Goal: Task Accomplishment & Management: Use online tool/utility

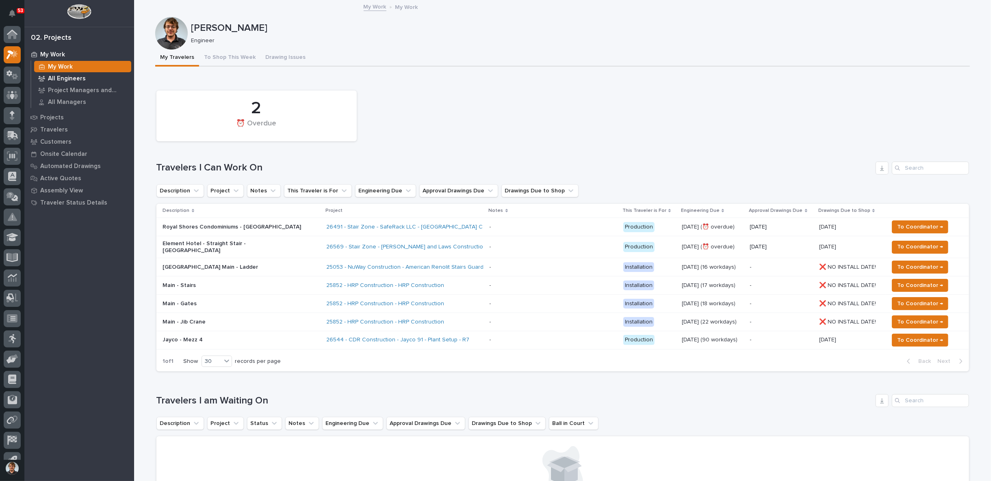
scroll to position [13, 0]
click at [281, 226] on p "Royal Shores Condominiums - [GEOGRAPHIC_DATA]" at bounding box center [234, 227] width 142 height 7
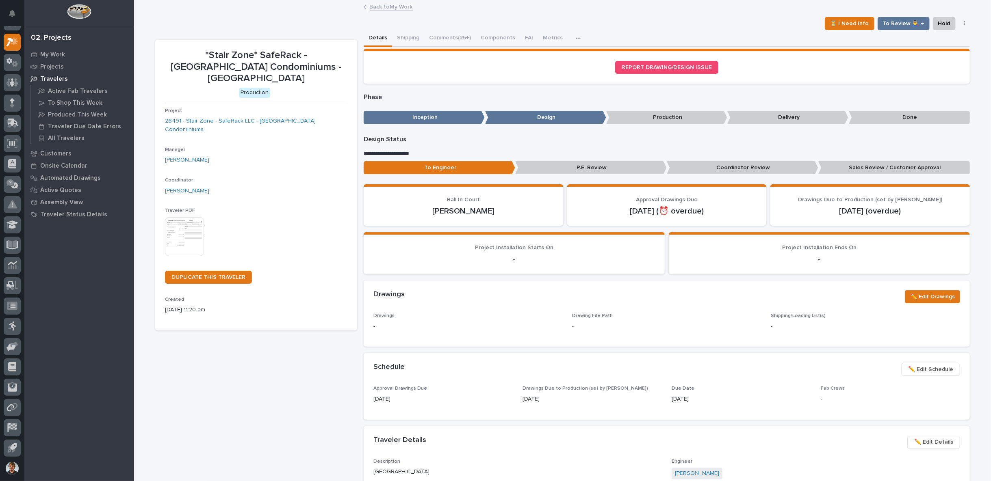
click at [381, 7] on link "Back to My Work" at bounding box center [391, 6] width 43 height 9
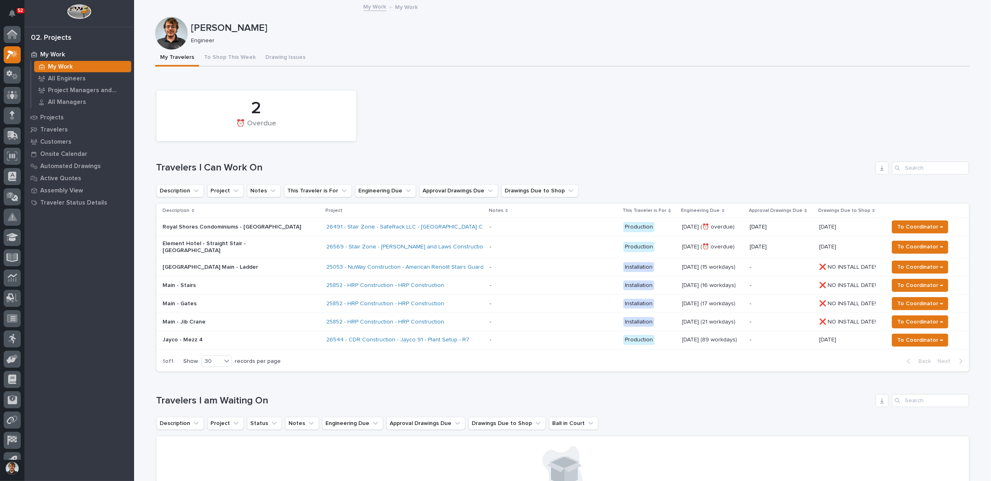
scroll to position [13, 0]
click at [326, 227] on link "26491 - Stair Zone - SafeRack LLC - [GEOGRAPHIC_DATA] Condominiums" at bounding box center [421, 227] width 191 height 7
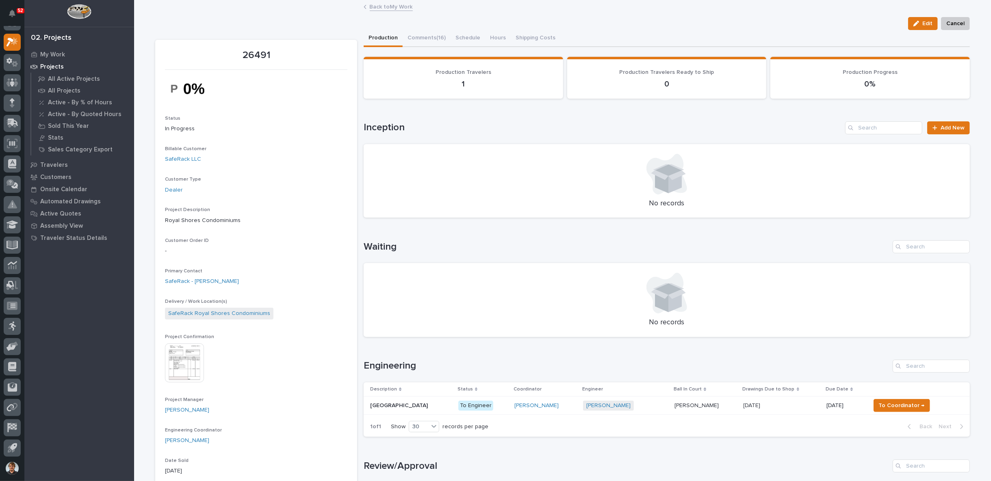
click at [370, 8] on link "Back to My Work" at bounding box center [391, 6] width 43 height 9
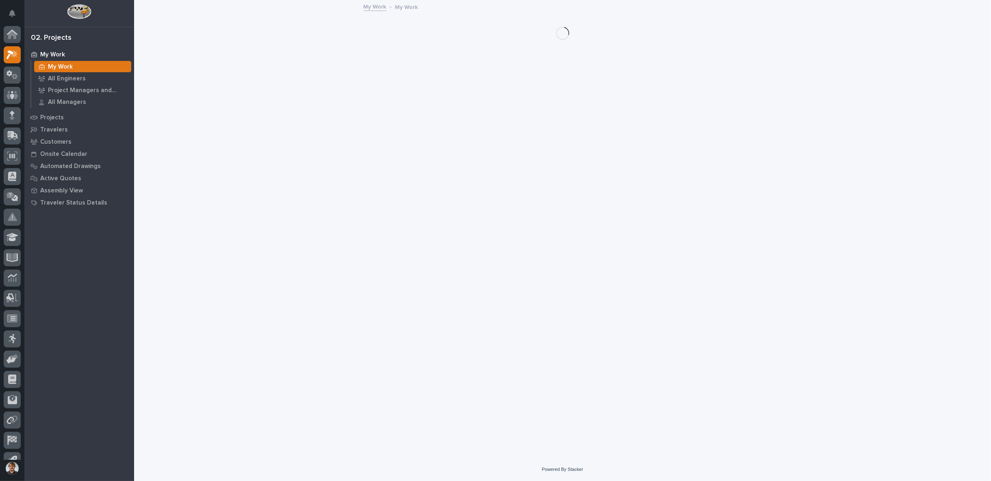
scroll to position [13, 0]
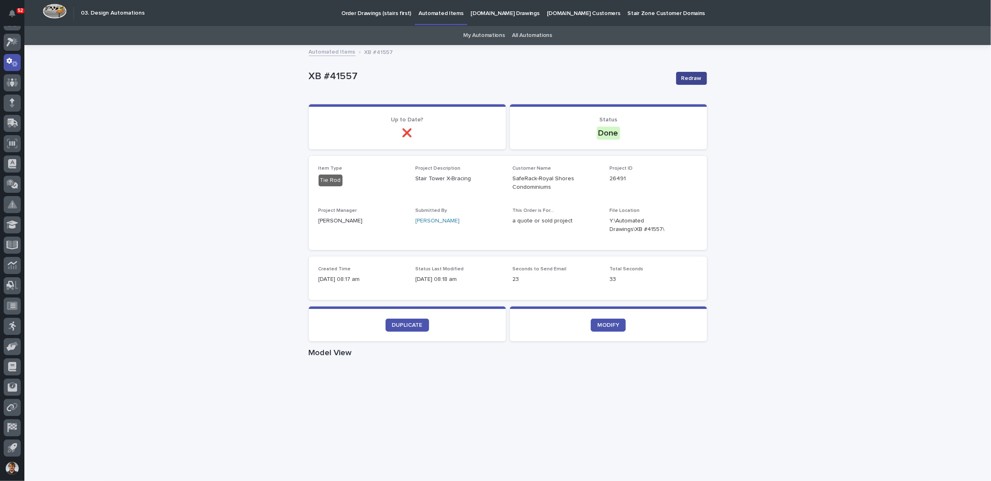
click at [681, 80] on span "Redraw" at bounding box center [691, 78] width 20 height 8
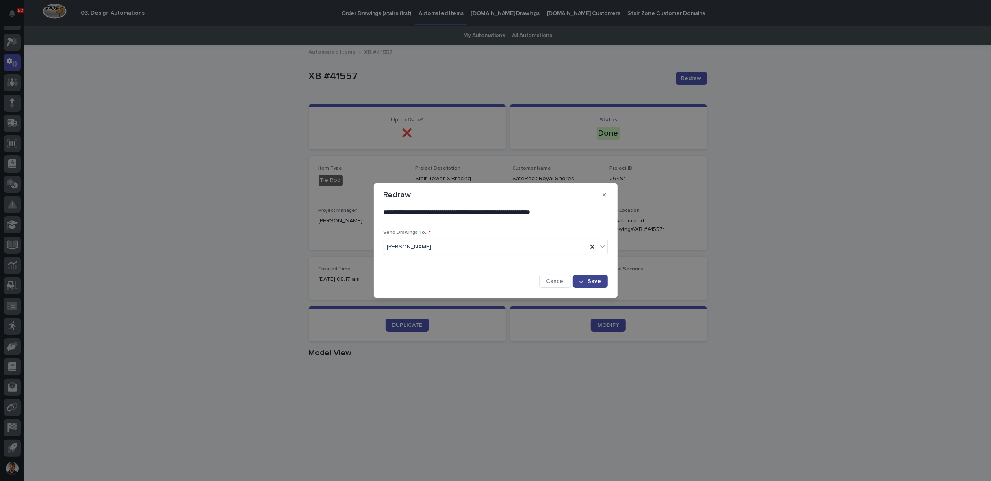
click at [590, 285] on button "Save" at bounding box center [590, 281] width 35 height 13
